Goal: Task Accomplishment & Management: Complete application form

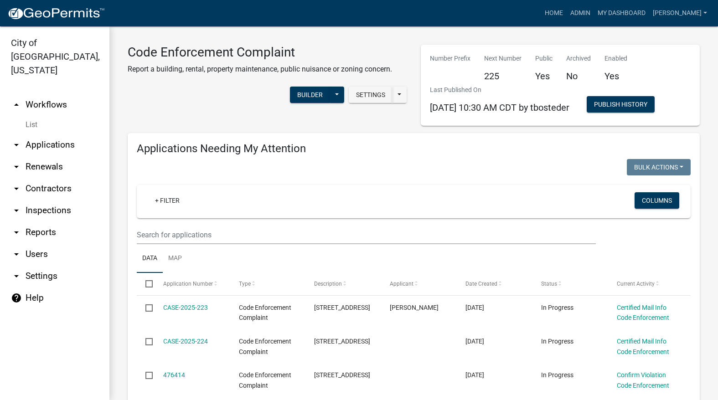
select select "3: 100"
click at [345, 231] on input "text" at bounding box center [366, 235] width 459 height 19
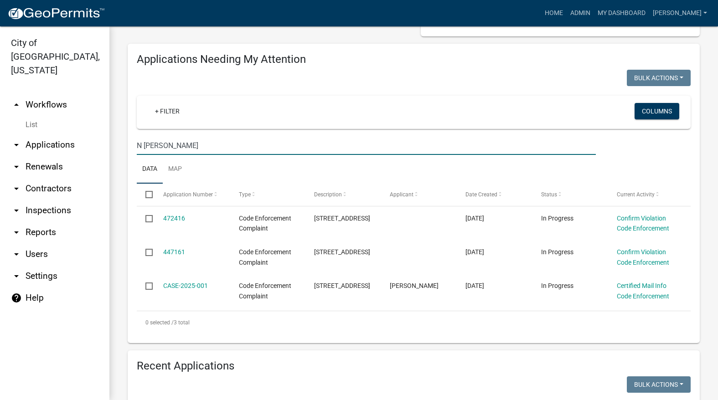
scroll to position [91, 0]
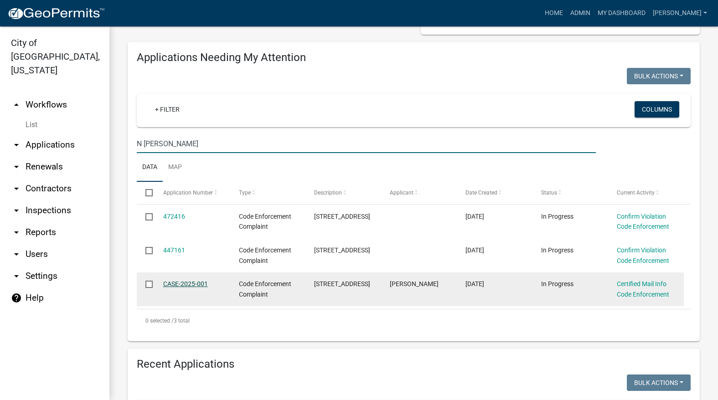
type input "N [PERSON_NAME]"
click at [176, 282] on link "CASE-2025-001" at bounding box center [185, 283] width 45 height 7
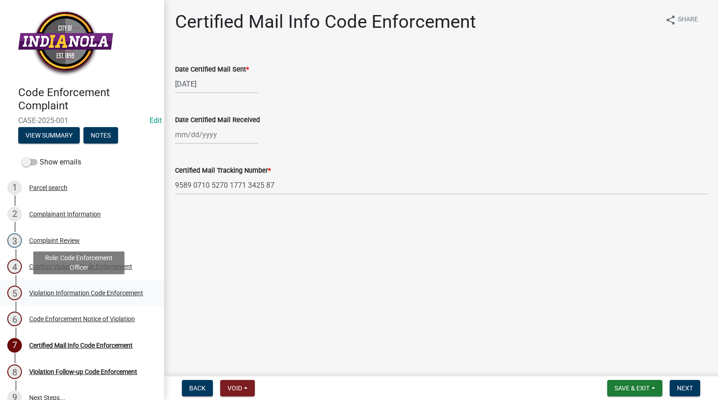
click at [43, 291] on div "Violation Information Code Enforcement" at bounding box center [86, 293] width 114 height 6
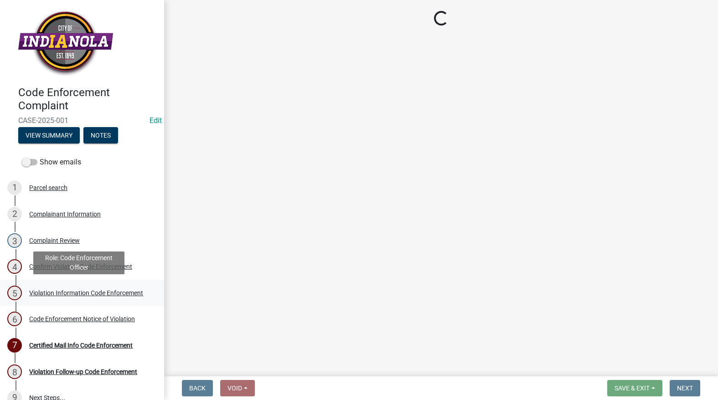
select select "634d5426-b8b3-48ee-aa1e-d523f7499186"
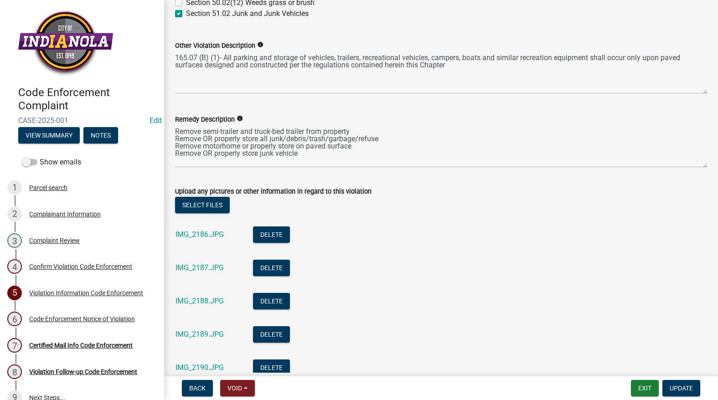
scroll to position [456, 0]
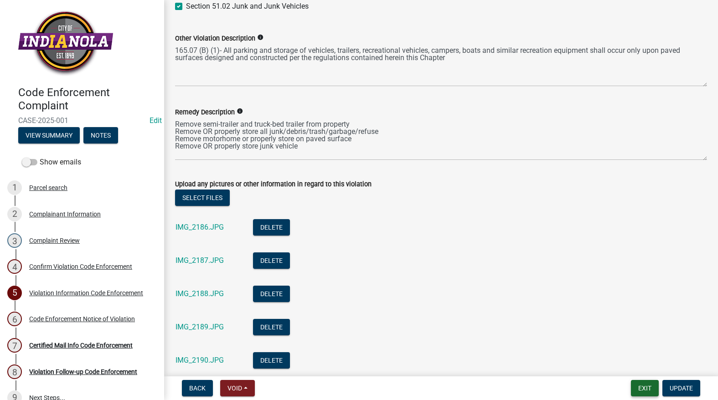
click at [641, 389] on button "Exit" at bounding box center [645, 388] width 28 height 16
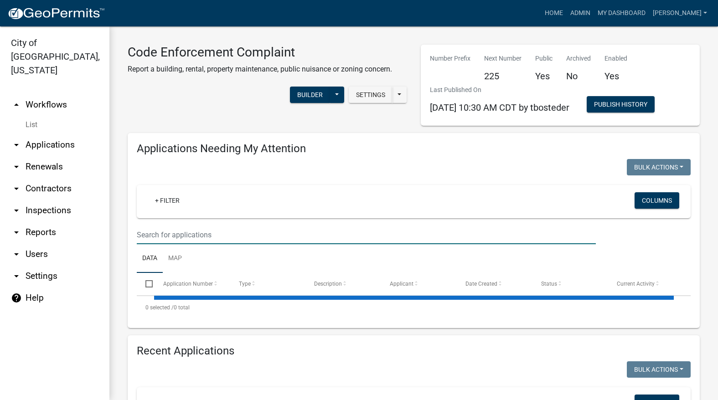
click at [415, 239] on input "text" at bounding box center [366, 235] width 459 height 19
select select "3: 100"
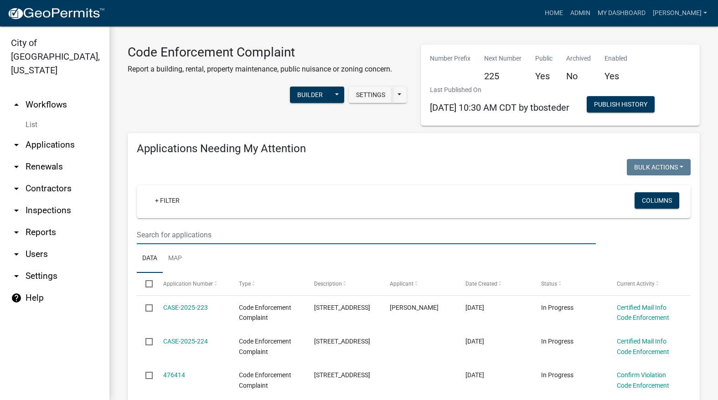
type input "M"
type input "N Jefferson"
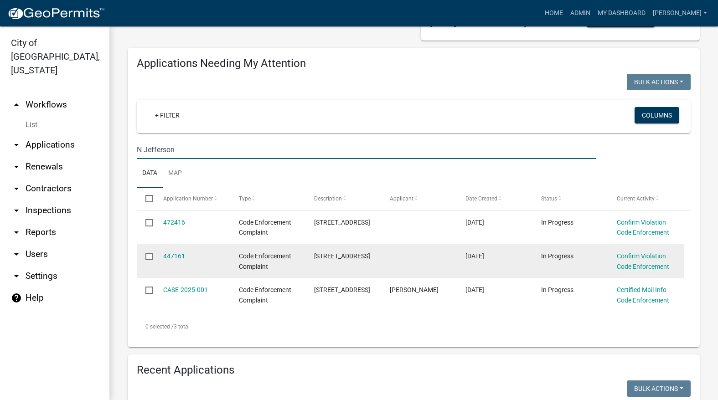
scroll to position [91, 0]
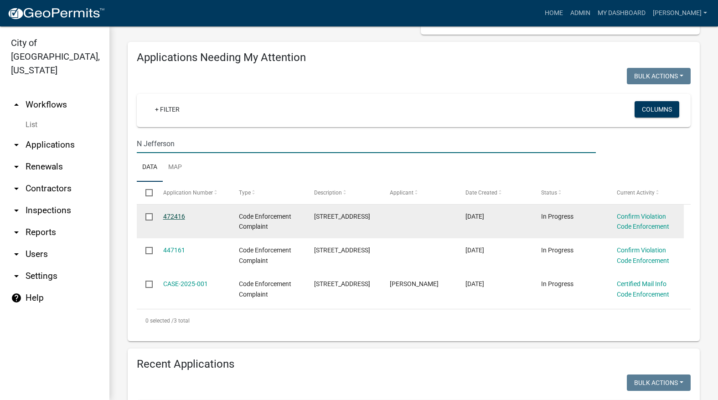
click at [184, 213] on link "472416" at bounding box center [174, 216] width 22 height 7
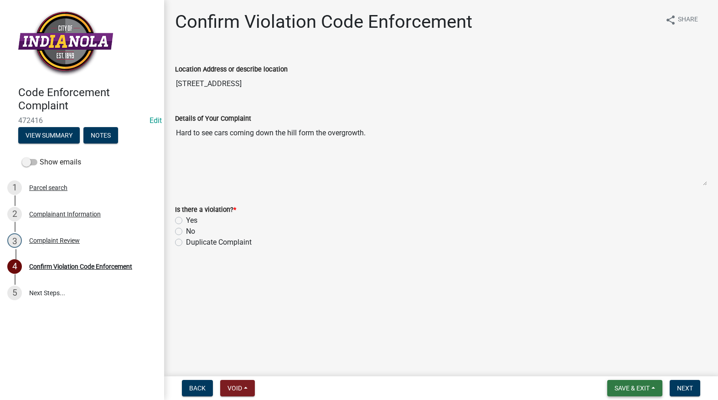
click at [648, 386] on span "Save & Exit" at bounding box center [632, 388] width 35 height 7
click at [639, 357] on button "Save & Exit" at bounding box center [625, 365] width 73 height 22
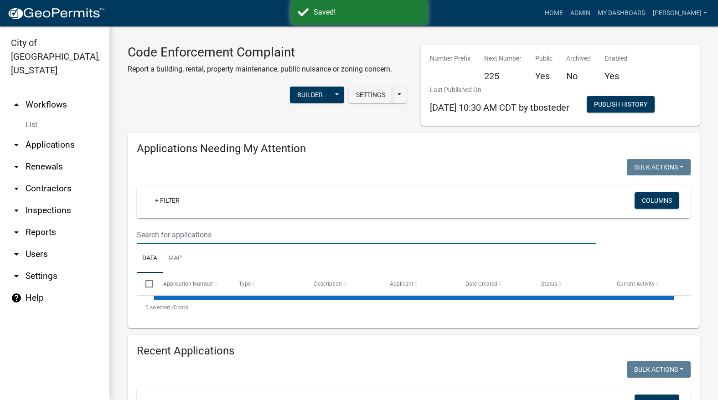
click at [297, 240] on input "text" at bounding box center [366, 235] width 459 height 19
select select "3: 100"
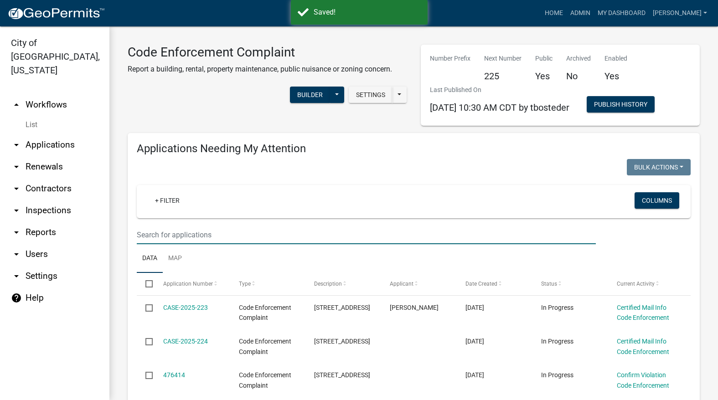
select select "3: 100"
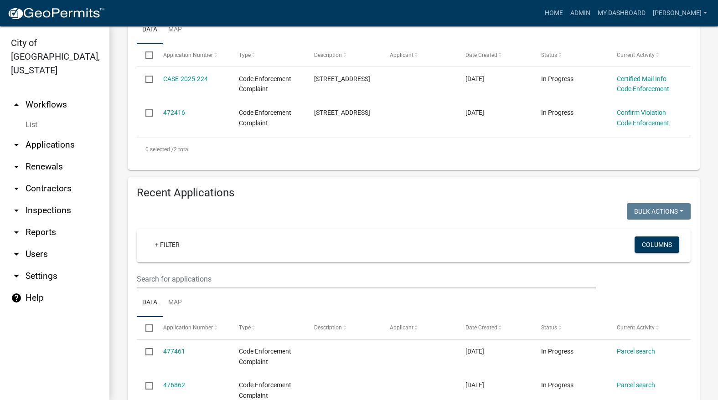
scroll to position [274, 0]
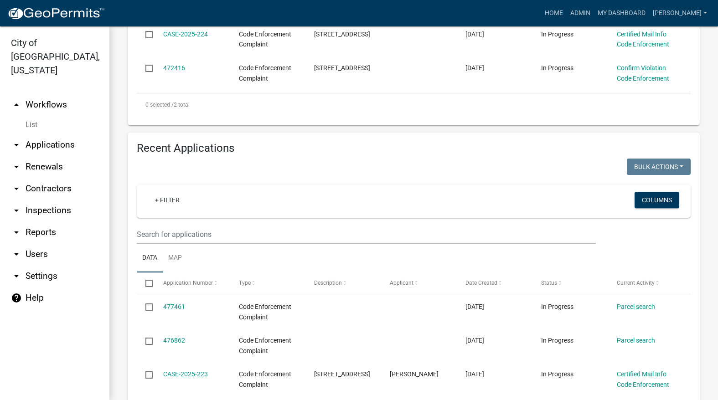
type input "1500"
click at [323, 238] on input "text" at bounding box center [366, 234] width 459 height 19
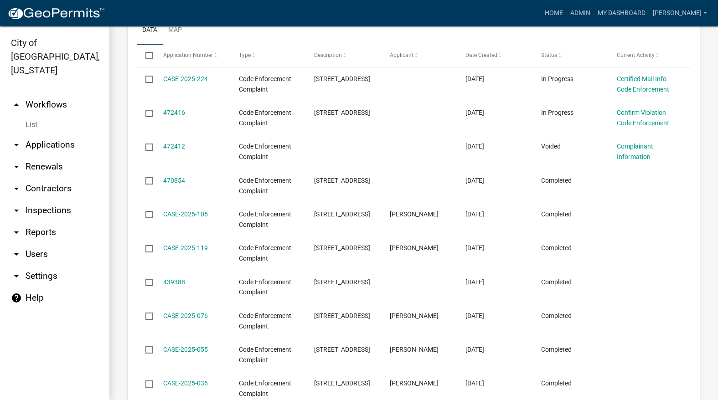
scroll to position [456, 0]
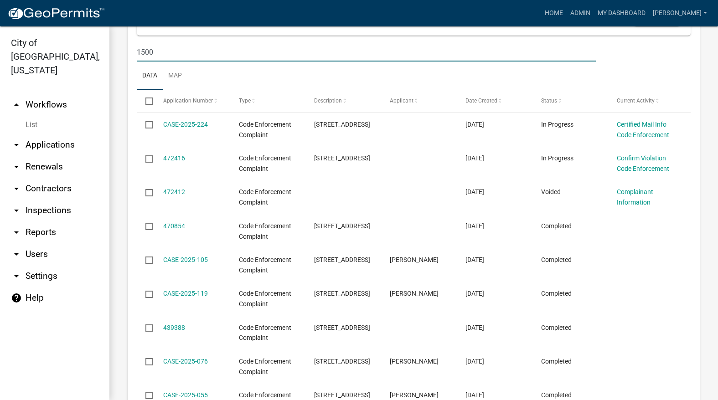
click at [261, 55] on input "1500" at bounding box center [366, 52] width 459 height 19
type input "1"
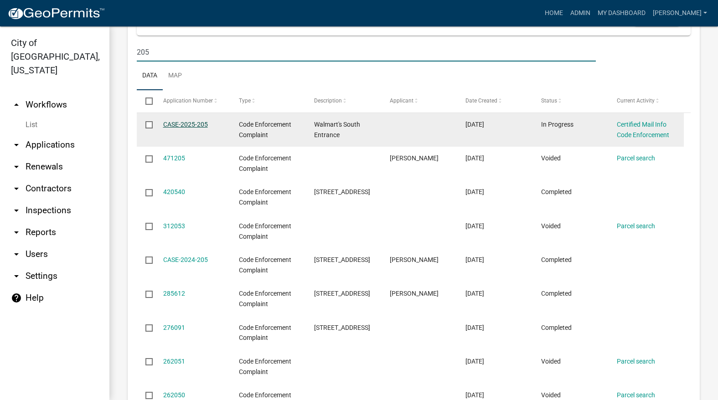
type input "205"
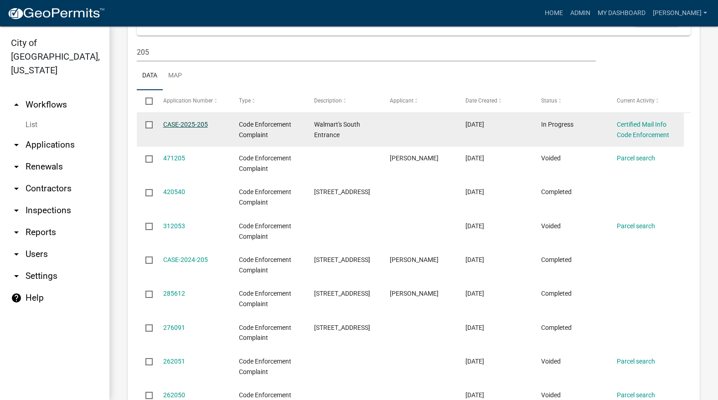
click at [182, 125] on link "CASE-2025-205" at bounding box center [185, 124] width 45 height 7
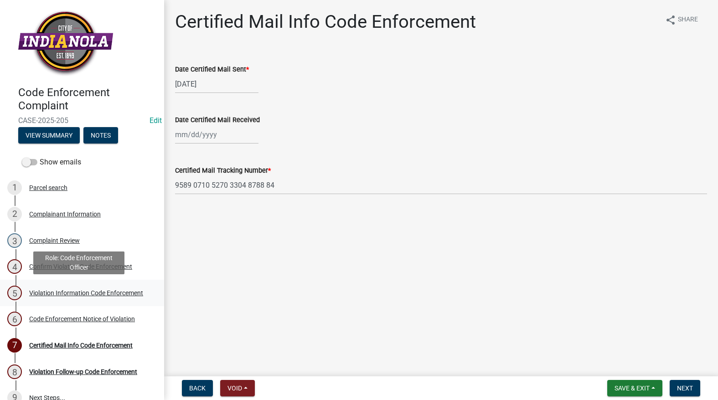
click at [72, 290] on div "Violation Information Code Enforcement" at bounding box center [86, 293] width 114 height 6
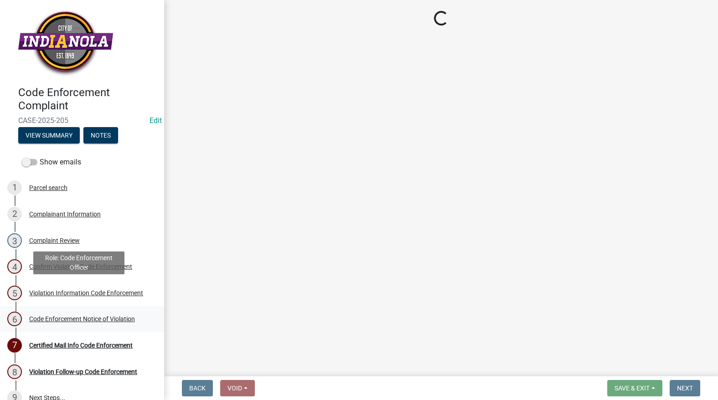
select select "634d5426-b8b3-48ee-aa1e-d523f7499186"
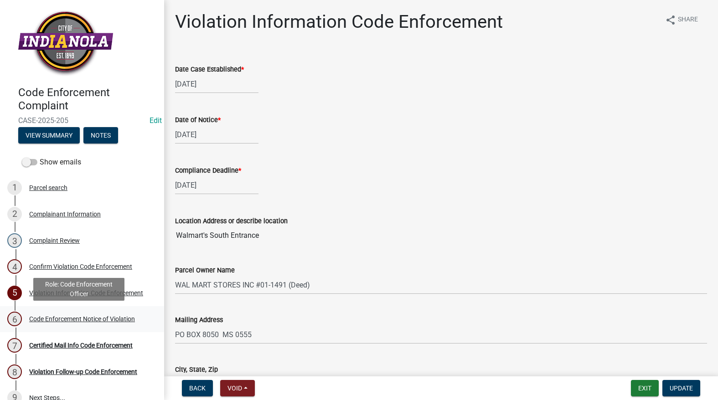
click at [68, 316] on div "Code Enforcement Notice of Violation" at bounding box center [82, 319] width 106 height 6
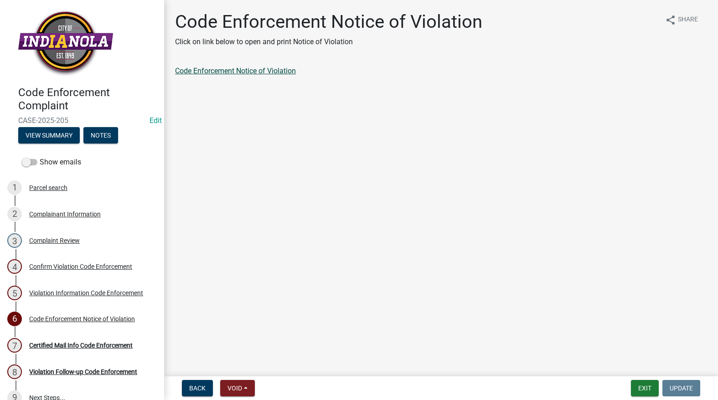
click at [268, 73] on link "Code Enforcement Notice of Violation" at bounding box center [235, 71] width 121 height 9
click at [223, 70] on link "Code Enforcement Notice of Violation" at bounding box center [235, 71] width 121 height 9
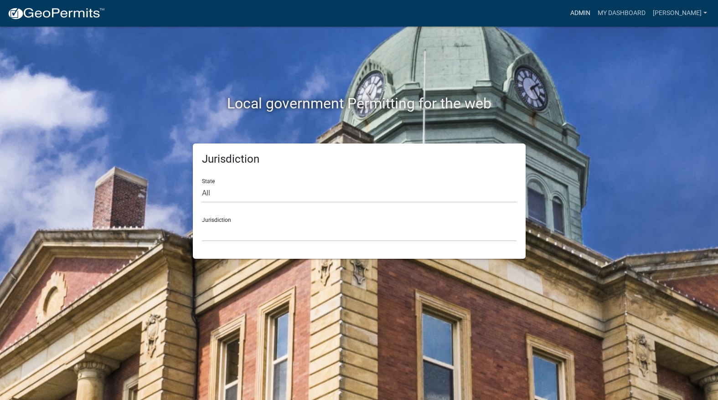
click at [594, 12] on link "Admin" at bounding box center [580, 13] width 27 height 17
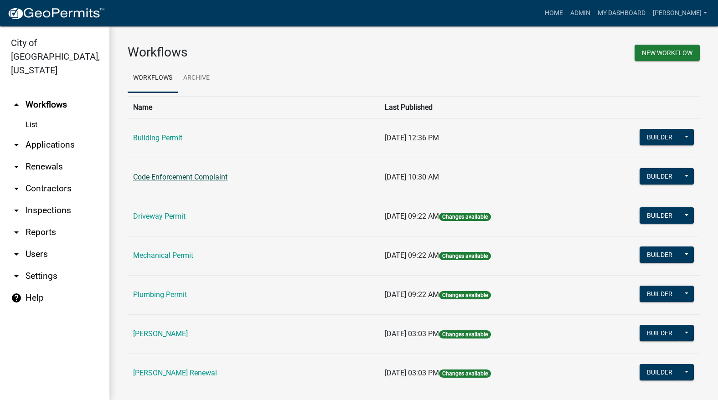
click at [223, 172] on td "Code Enforcement Complaint" at bounding box center [254, 177] width 252 height 39
click at [220, 174] on link "Code Enforcement Complaint" at bounding box center [180, 177] width 94 height 9
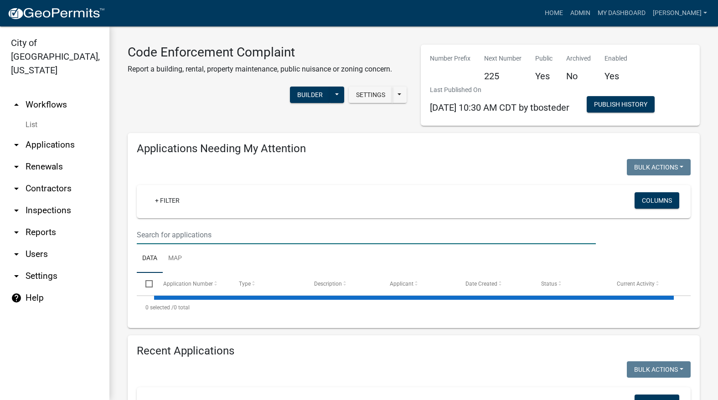
click at [218, 237] on input "text" at bounding box center [366, 235] width 459 height 19
select select "3: 100"
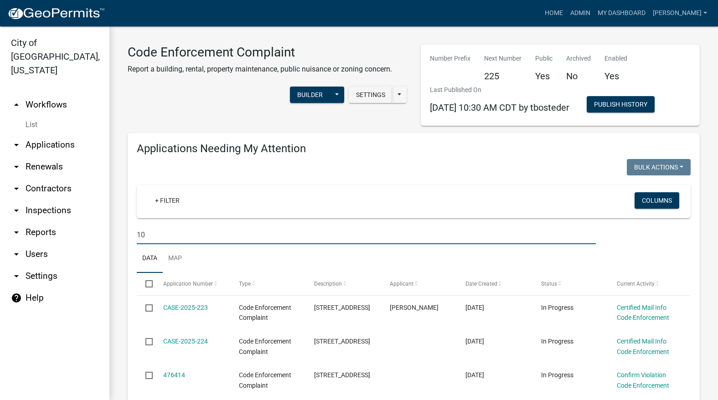
type input "101"
select select "3: 100"
type input "1012"
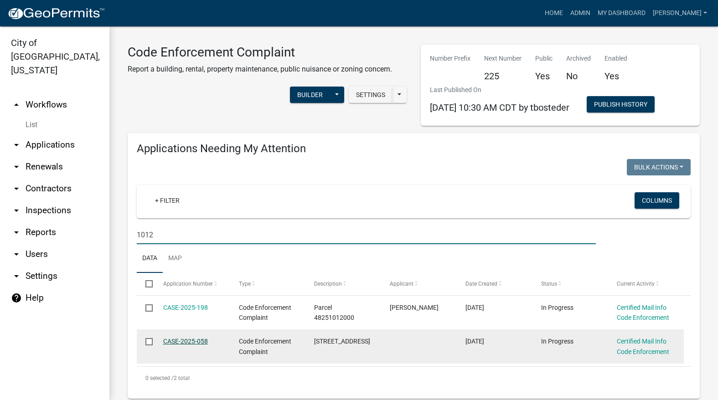
click at [184, 340] on link "CASE-2025-058" at bounding box center [185, 341] width 45 height 7
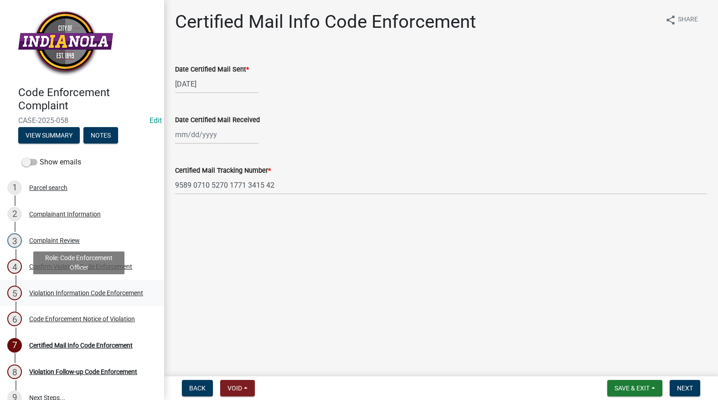
click at [54, 291] on div "Violation Information Code Enforcement" at bounding box center [86, 293] width 114 height 6
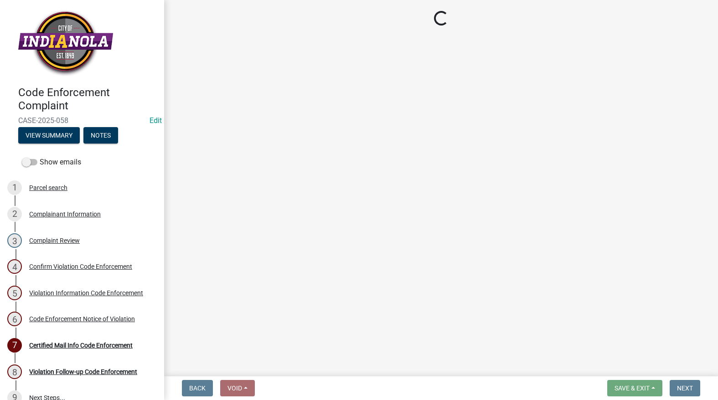
select select "634d5426-b8b3-48ee-aa1e-d523f7499186"
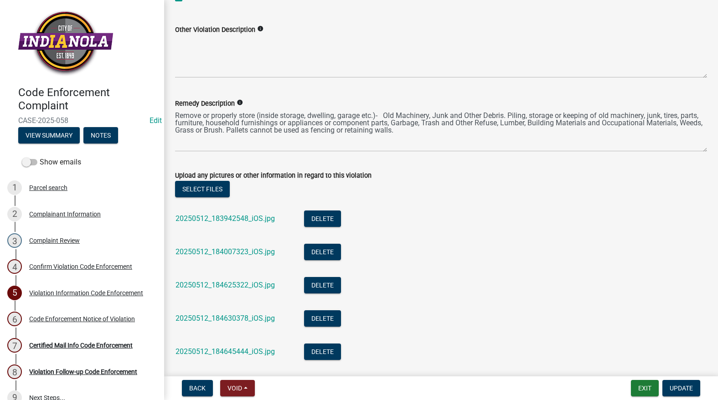
scroll to position [638, 0]
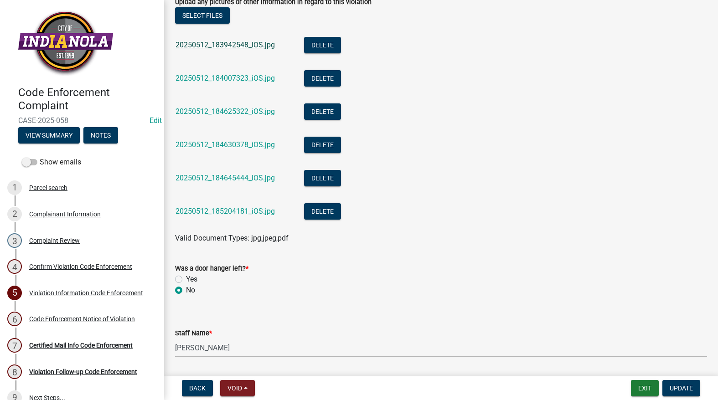
click at [218, 41] on link "20250512_183942548_iOS.jpg" at bounding box center [225, 45] width 99 height 9
click at [204, 80] on link "20250512_184007323_iOS.jpg" at bounding box center [225, 78] width 99 height 9
click at [230, 109] on link "20250512_184625322_iOS.jpg" at bounding box center [225, 111] width 99 height 9
click at [243, 140] on div "20250512_184630378_iOS.jpg" at bounding box center [233, 146] width 114 height 19
click at [244, 140] on link "20250512_184630378_iOS.jpg" at bounding box center [225, 144] width 99 height 9
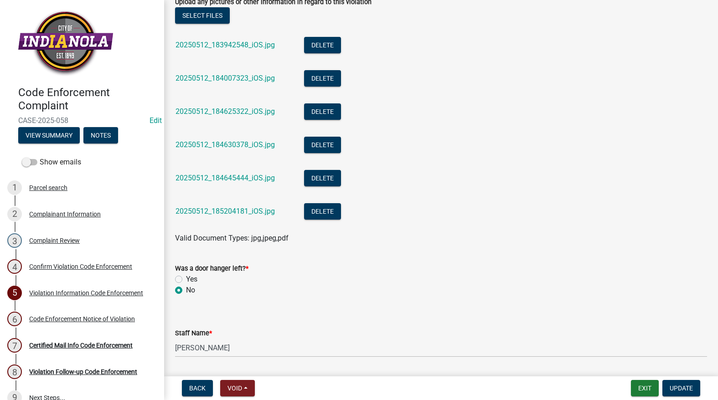
click at [198, 184] on div "20250512_184645444_iOS.jpg" at bounding box center [233, 179] width 114 height 19
click at [198, 178] on link "20250512_184645444_iOS.jpg" at bounding box center [225, 178] width 99 height 9
click at [227, 207] on li "20250512_185204181_iOS.jpg Delete" at bounding box center [441, 212] width 532 height 33
click at [227, 209] on link "20250512_185204181_iOS.jpg" at bounding box center [225, 211] width 99 height 9
